Goal: Transaction & Acquisition: Purchase product/service

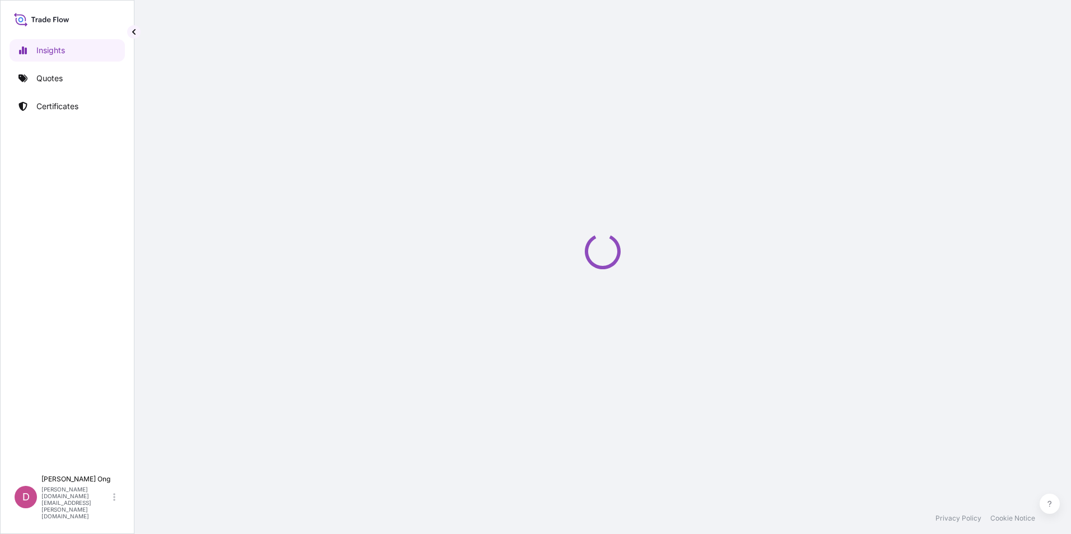
select select "2025"
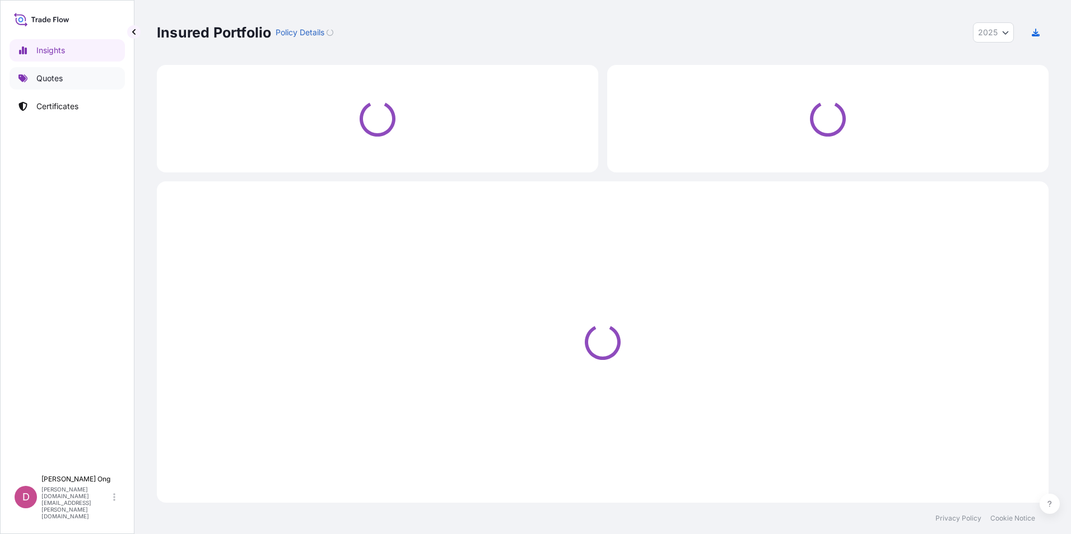
click at [76, 79] on link "Quotes" at bounding box center [67, 78] width 115 height 22
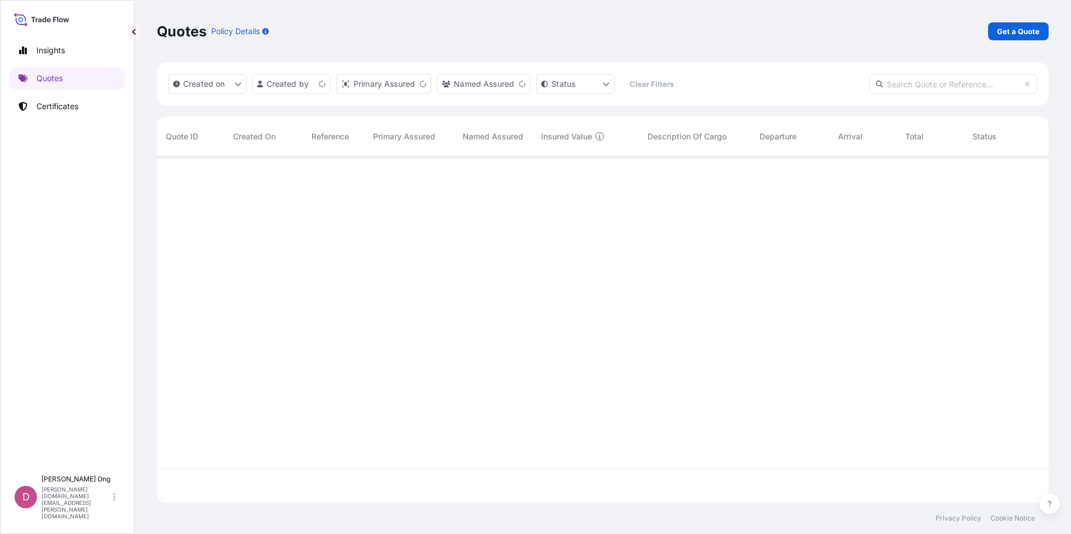
scroll to position [344, 883]
click at [1018, 37] on link "Get a Quote" at bounding box center [1018, 31] width 60 height 18
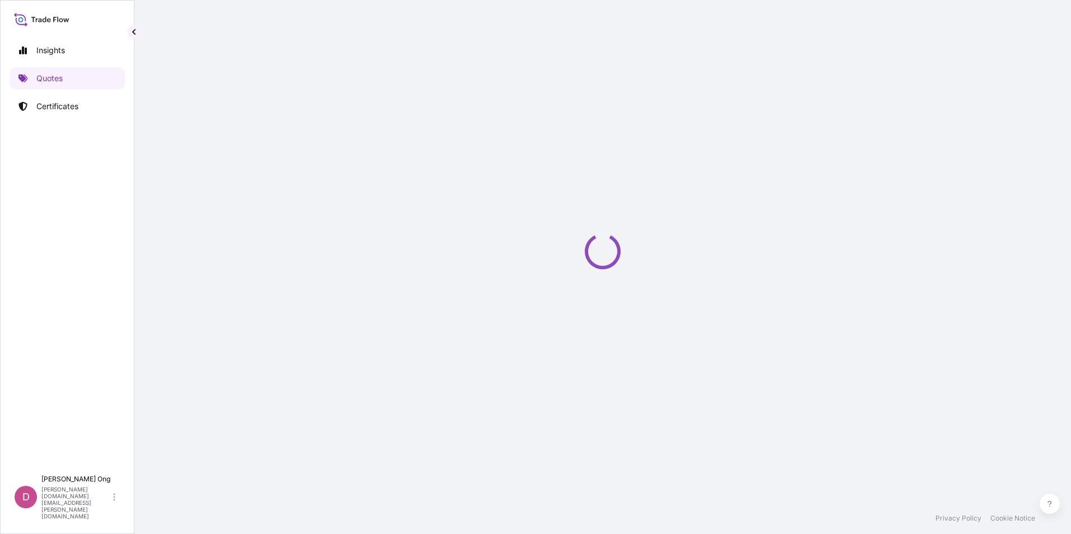
select select "Sea"
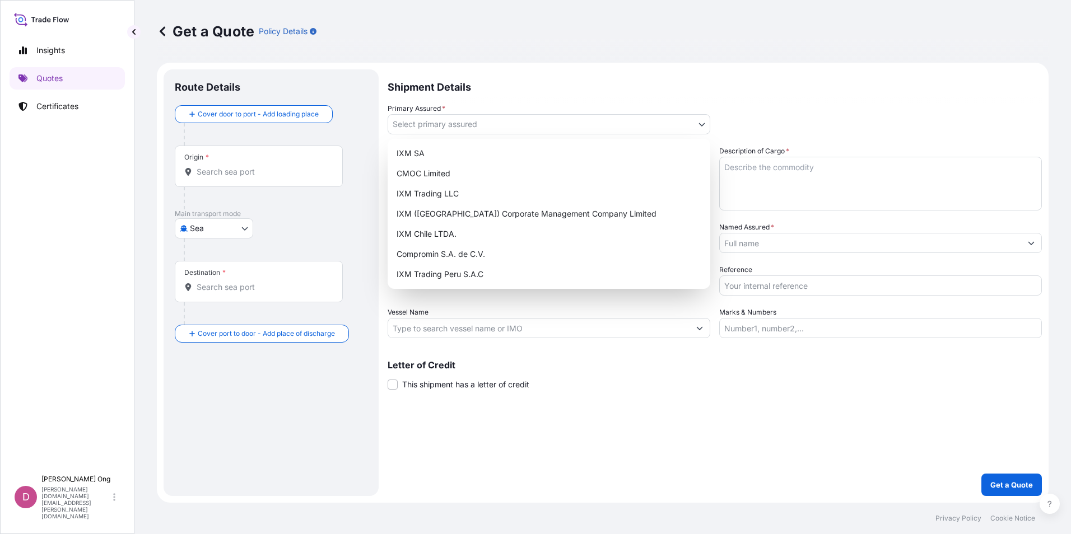
click at [548, 116] on body "Insights Quotes Certificates D Darren Ong darren.ong@ixmetals.com Get a Quote P…" at bounding box center [535, 267] width 1071 height 534
click at [520, 146] on div "IXM SA" at bounding box center [549, 153] width 314 height 20
select select "31846"
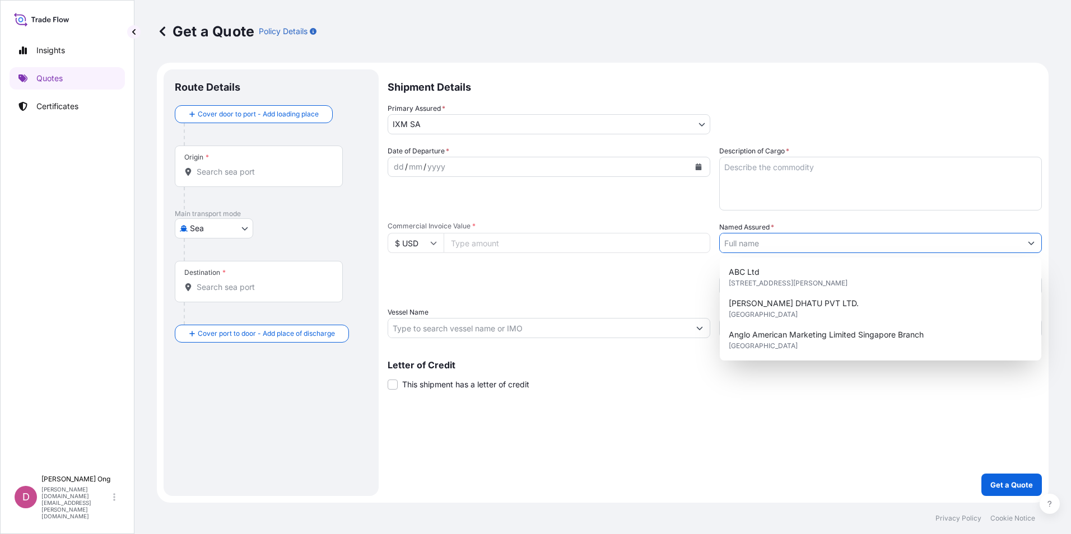
click at [823, 242] on input "Named Assured *" at bounding box center [869, 243] width 301 height 20
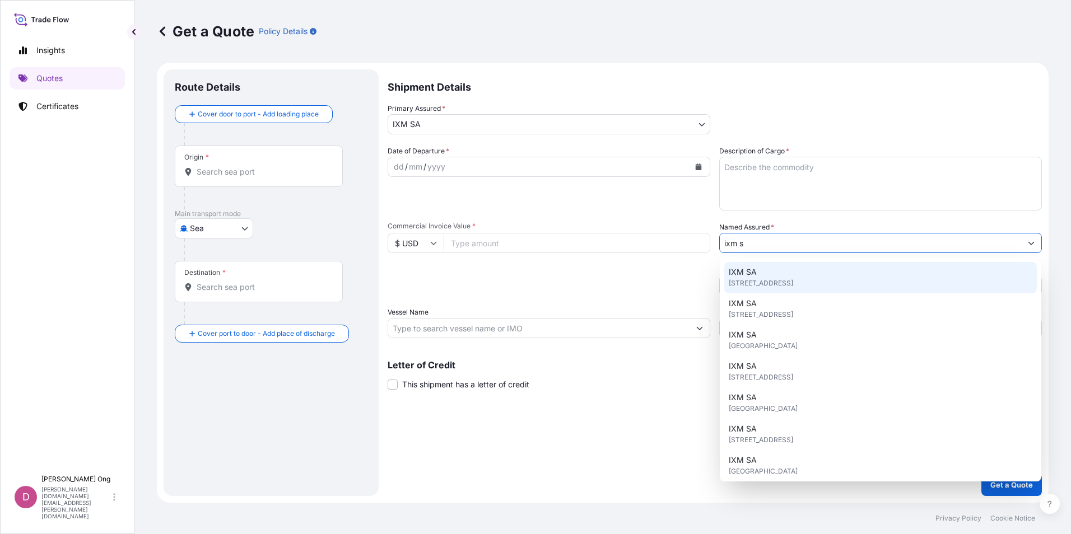
click at [739, 283] on span "Rue de Lausanne 15, 1201, Genève, Switzerland" at bounding box center [760, 283] width 64 height 11
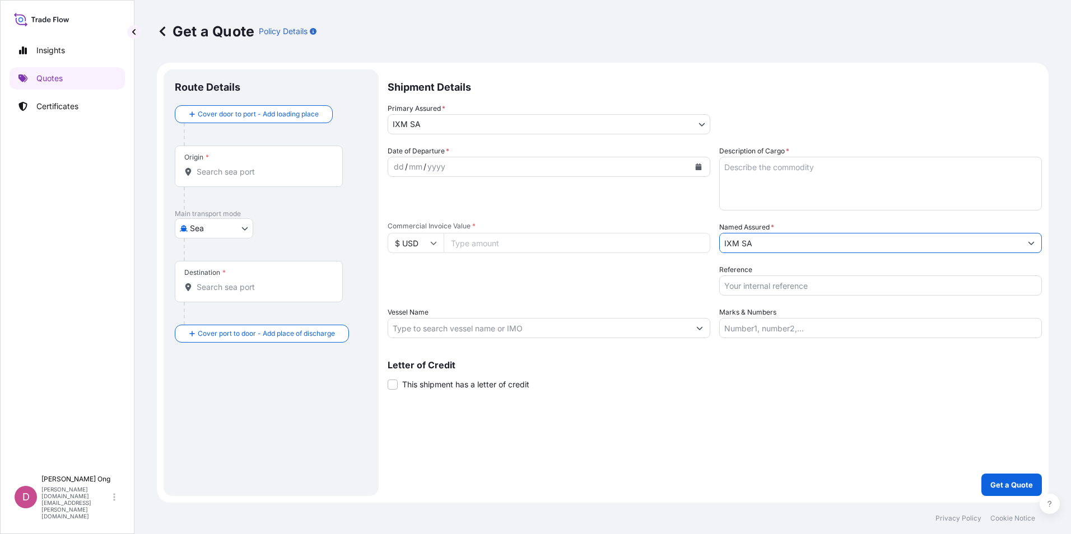
type input "IXM SA"
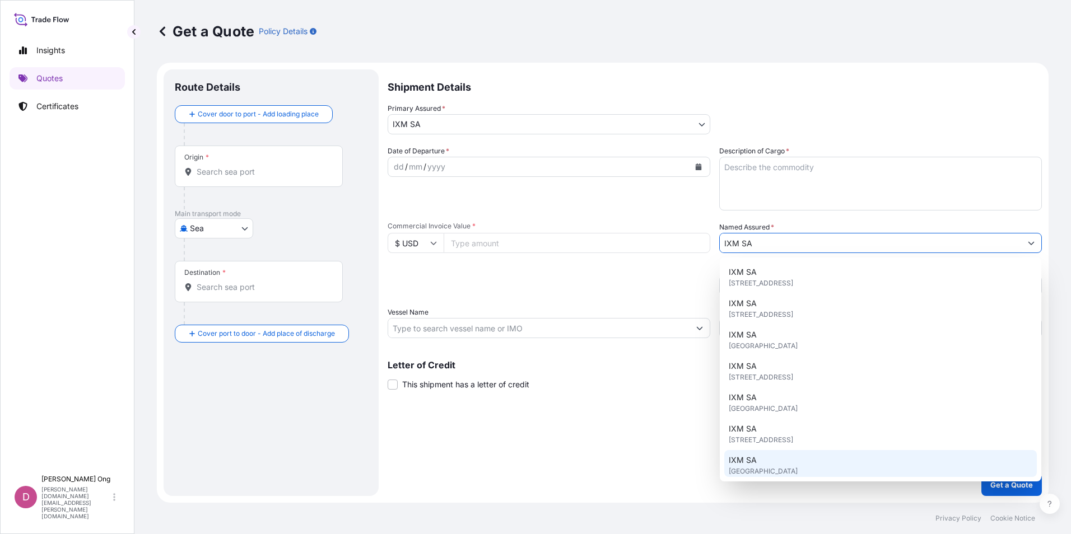
click at [719, 461] on body "12 options available. Insights Quotes Certificates D Darren Ong darren.ong@ixme…" at bounding box center [535, 267] width 1071 height 534
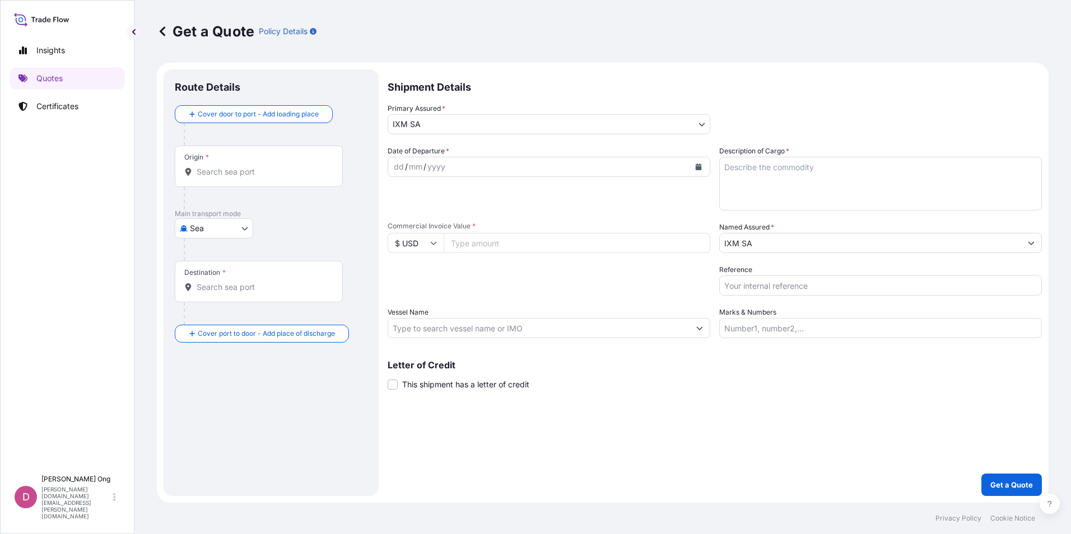
click at [630, 462] on div "Shipment Details Primary Assured * IXM SA IXM SA CMOC Limited IXM Trading LLC I…" at bounding box center [714, 282] width 654 height 427
drag, startPoint x: 630, startPoint y: 462, endPoint x: 512, endPoint y: 437, distance: 120.8
click at [498, 459] on div "Shipment Details Primary Assured * IXM SA IXM SA CMOC Limited IXM Trading LLC I…" at bounding box center [714, 282] width 654 height 427
click at [698, 170] on icon "Calendar" at bounding box center [698, 166] width 6 height 7
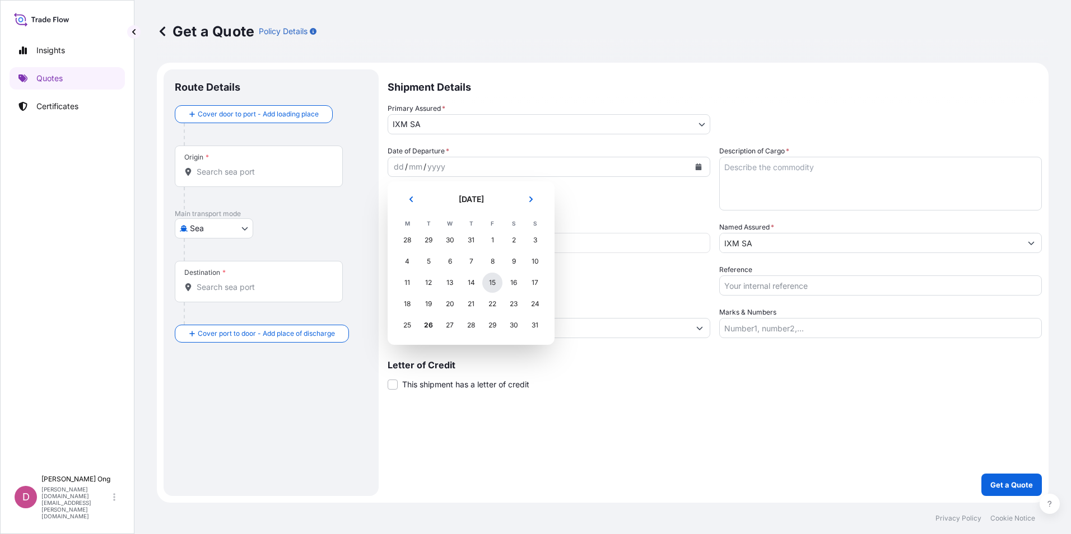
click at [488, 286] on div "15" at bounding box center [492, 283] width 20 height 20
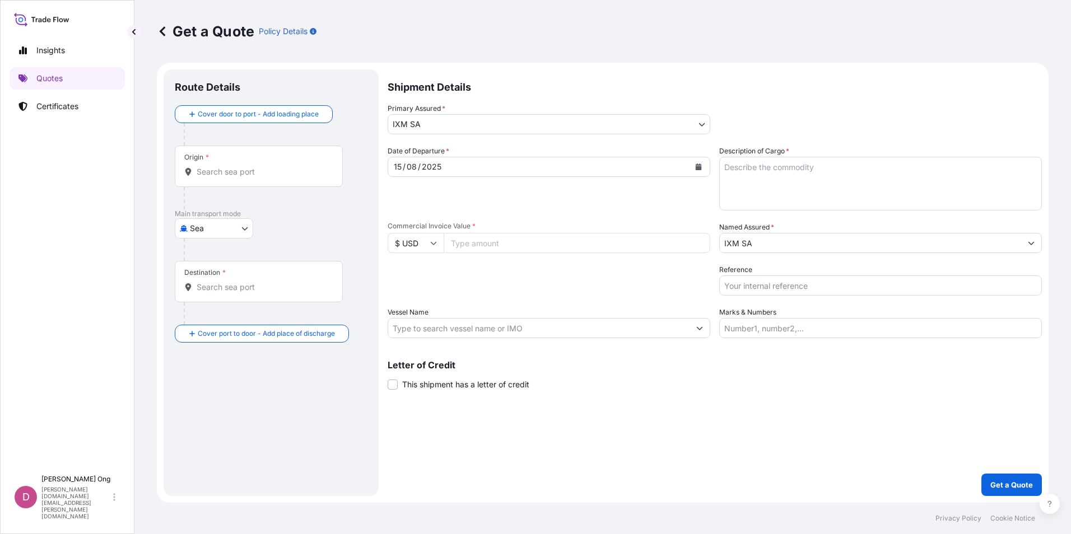
click at [280, 178] on div "Origin *" at bounding box center [259, 166] width 168 height 41
click at [280, 177] on input "Origin *" at bounding box center [263, 171] width 132 height 11
click at [263, 178] on div "Origin *" at bounding box center [259, 166] width 168 height 41
click at [263, 177] on input "Origin * Please select an origin" at bounding box center [263, 171] width 132 height 11
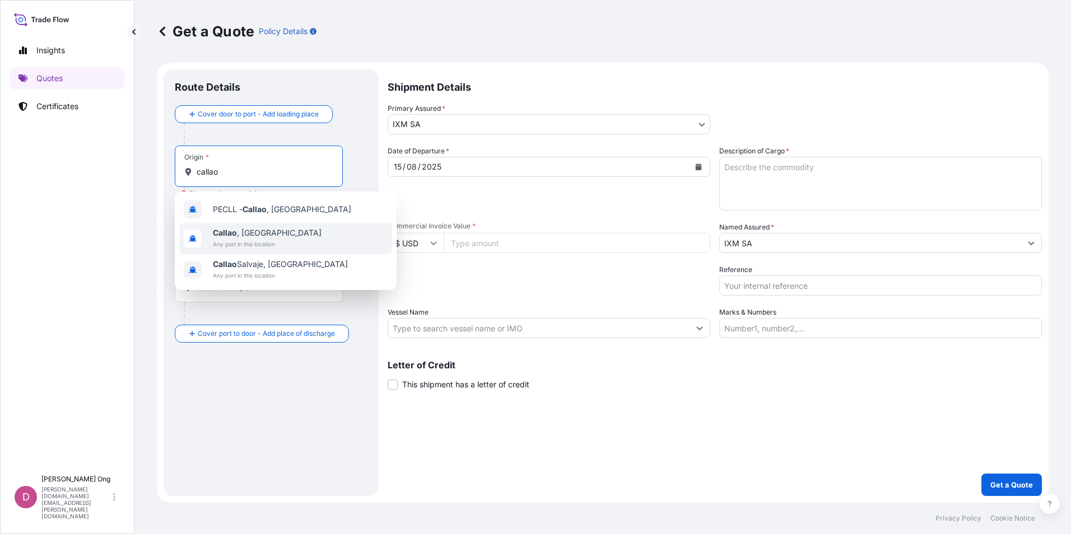
click at [218, 236] on b "Callao" at bounding box center [225, 233] width 24 height 10
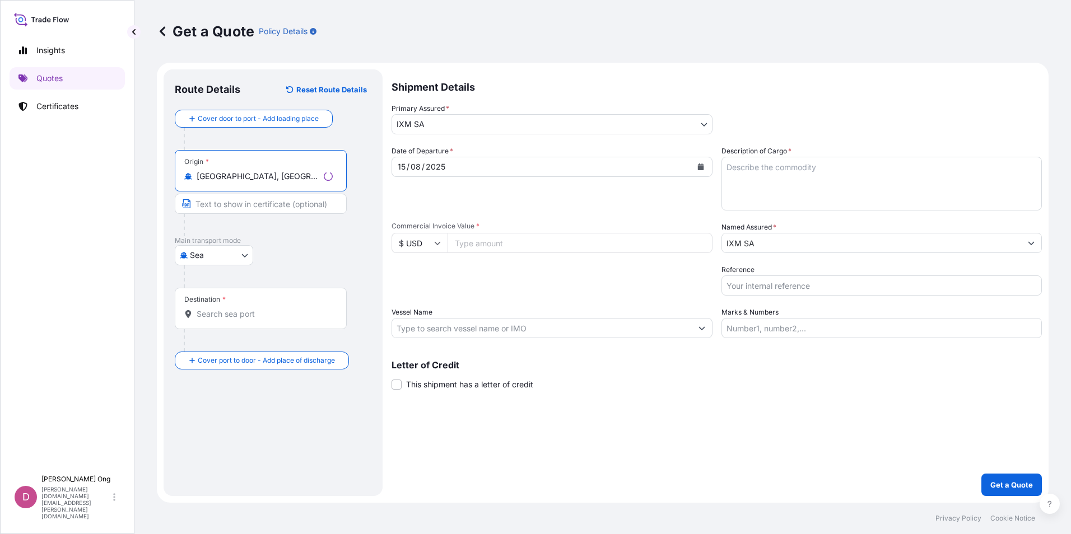
type input "Callao, Peru"
click at [271, 203] on input "Text to appear on certificate" at bounding box center [261, 204] width 172 height 20
type input "CALLAO, PERU"
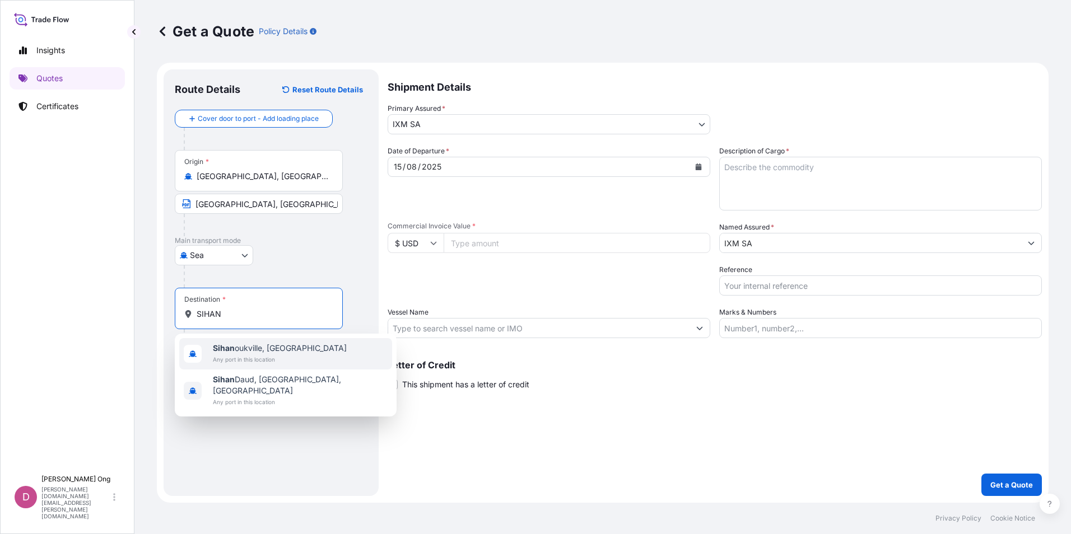
click at [223, 359] on span "Any port in this location" at bounding box center [280, 359] width 134 height 11
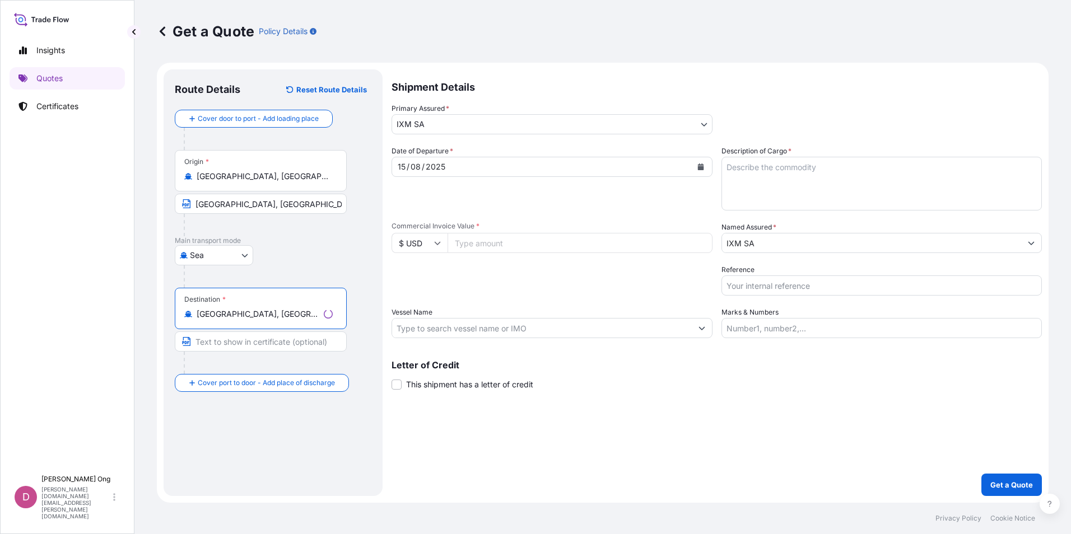
type input "Sihanoukville, Cambodia"
click at [273, 338] on input "Text to appear on certificate" at bounding box center [261, 341] width 172 height 20
type input "SIHANOUKVILLE, CAMBODIA"
